Goal: Check status: Check status

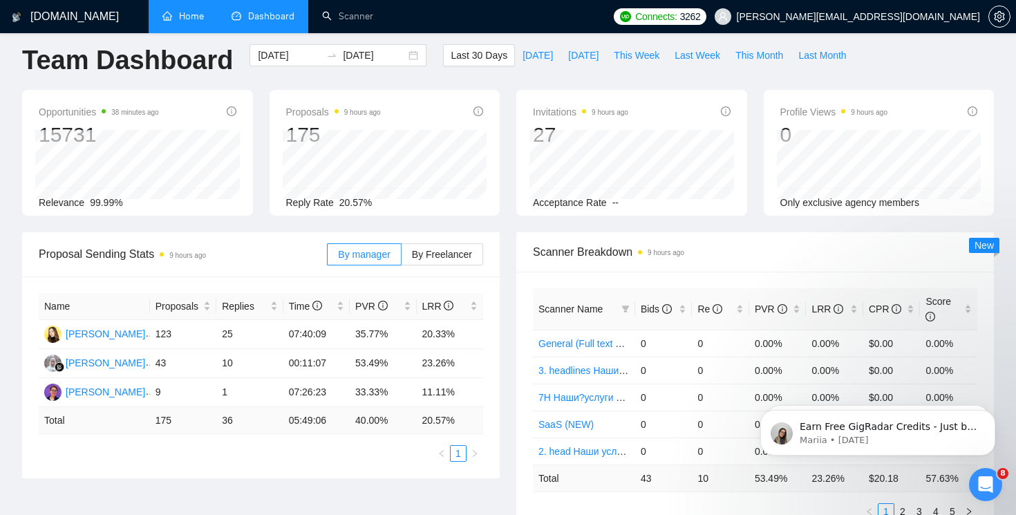
click at [194, 17] on link "Home" at bounding box center [182, 16] width 41 height 12
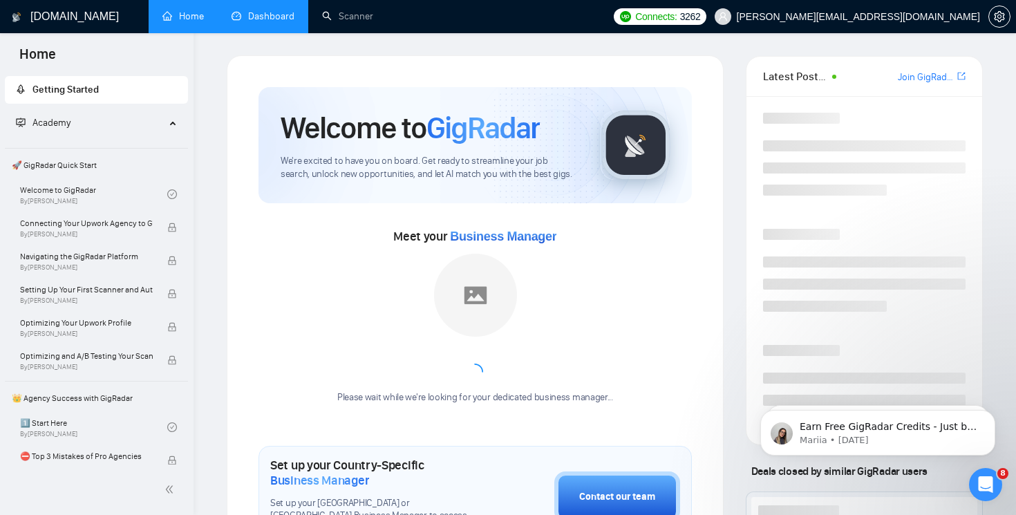
click at [250, 17] on link "Dashboard" at bounding box center [263, 16] width 63 height 12
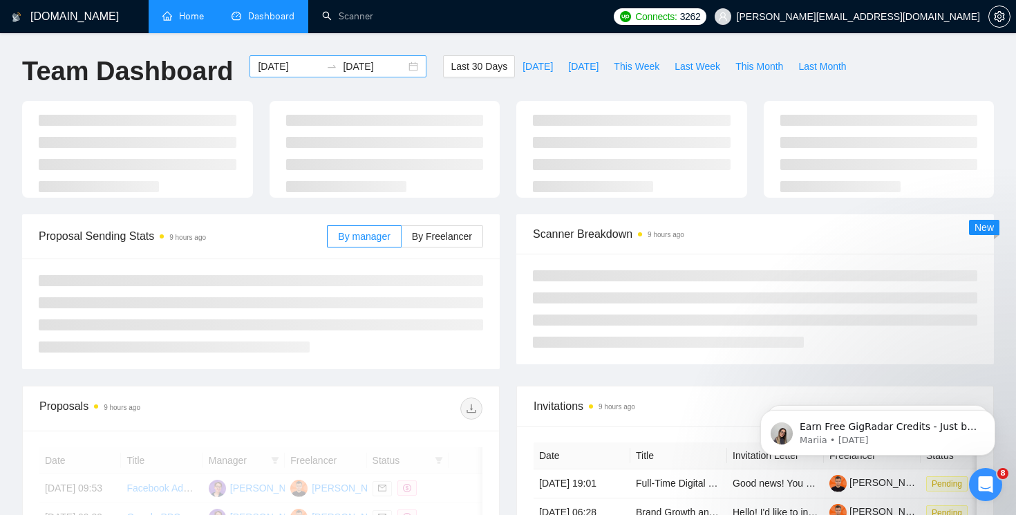
click at [302, 68] on input "[DATE]" at bounding box center [289, 66] width 63 height 15
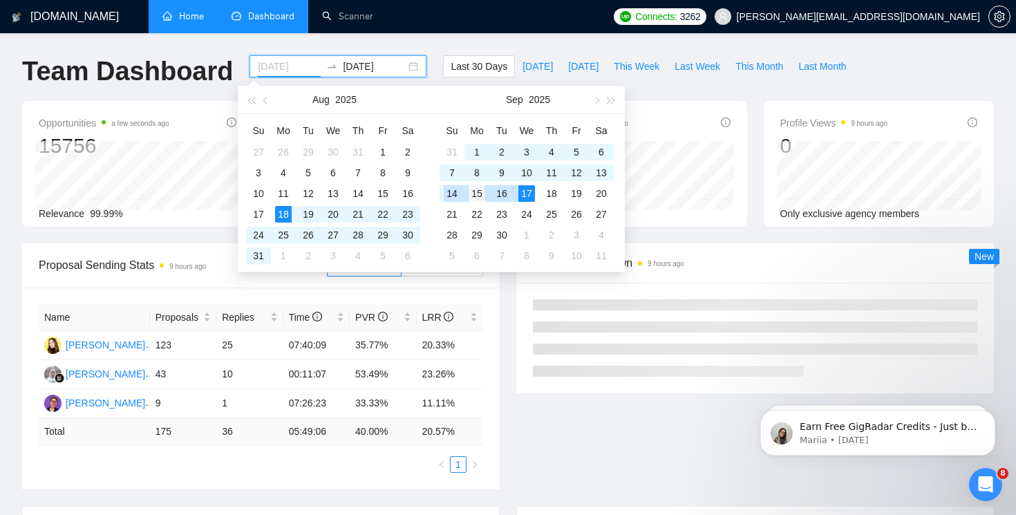
type input "[DATE]"
click at [477, 189] on div "15" at bounding box center [477, 193] width 17 height 17
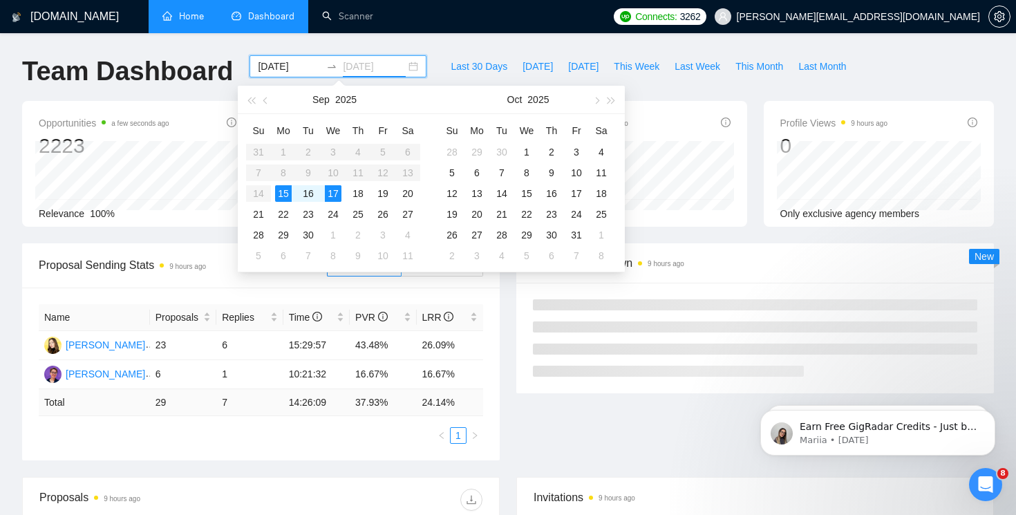
type input "[DATE]"
click at [335, 196] on div "17" at bounding box center [333, 193] width 17 height 17
